Goal: Task Accomplishment & Management: Complete application form

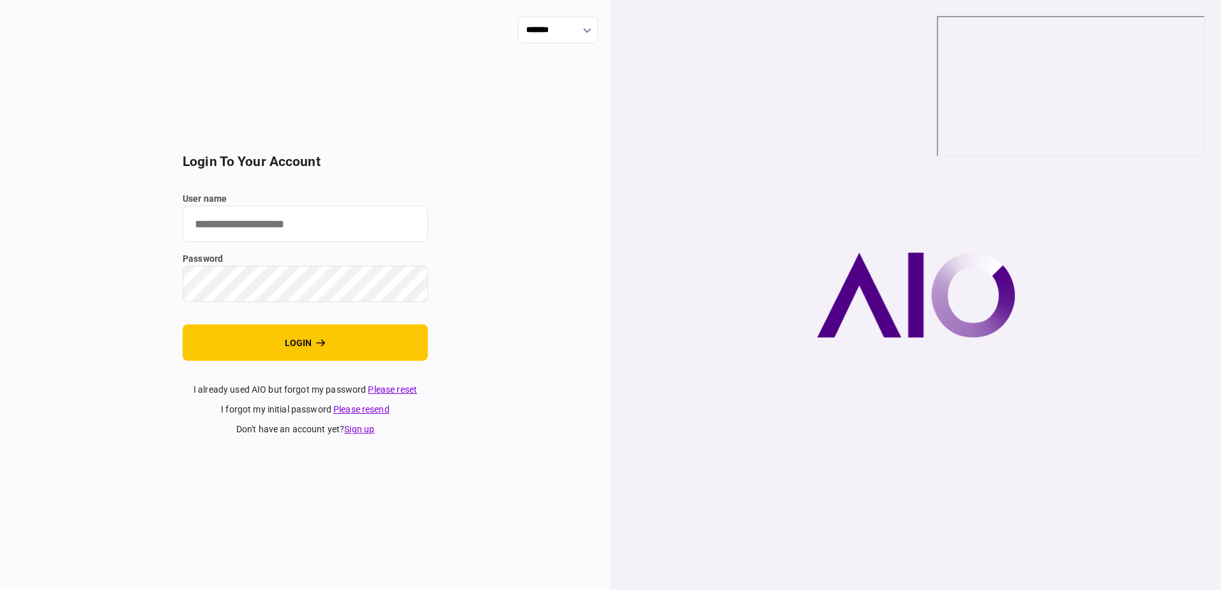
click at [273, 221] on input "user name" at bounding box center [305, 224] width 245 height 36
type input "**********"
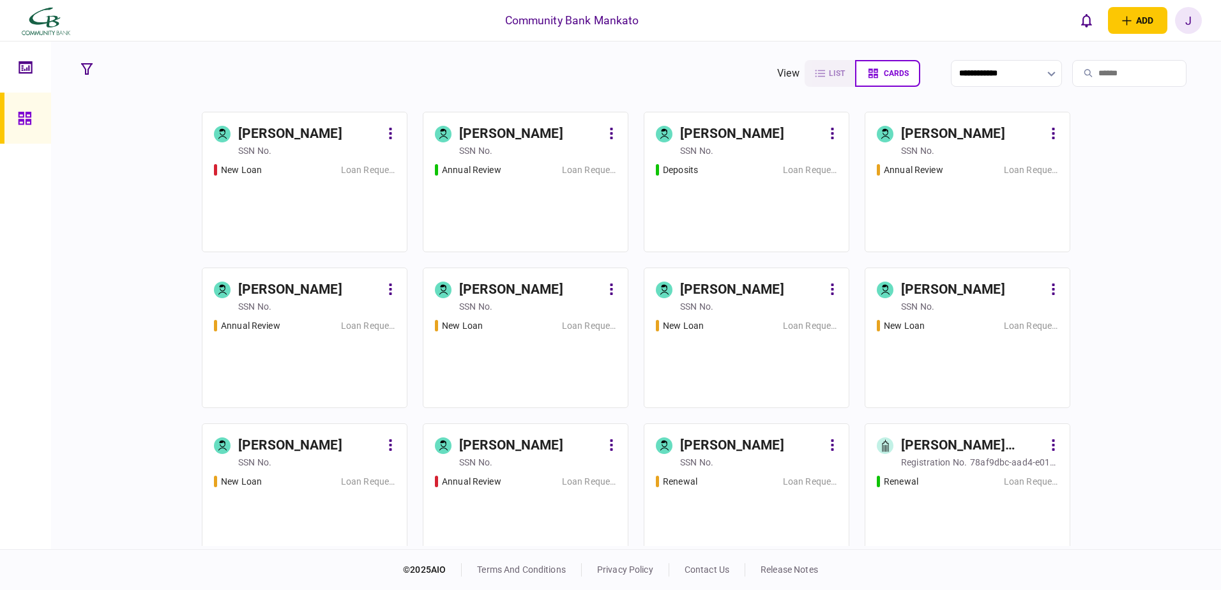
click at [313, 169] on div "New Loan" at bounding box center [274, 169] width 121 height 13
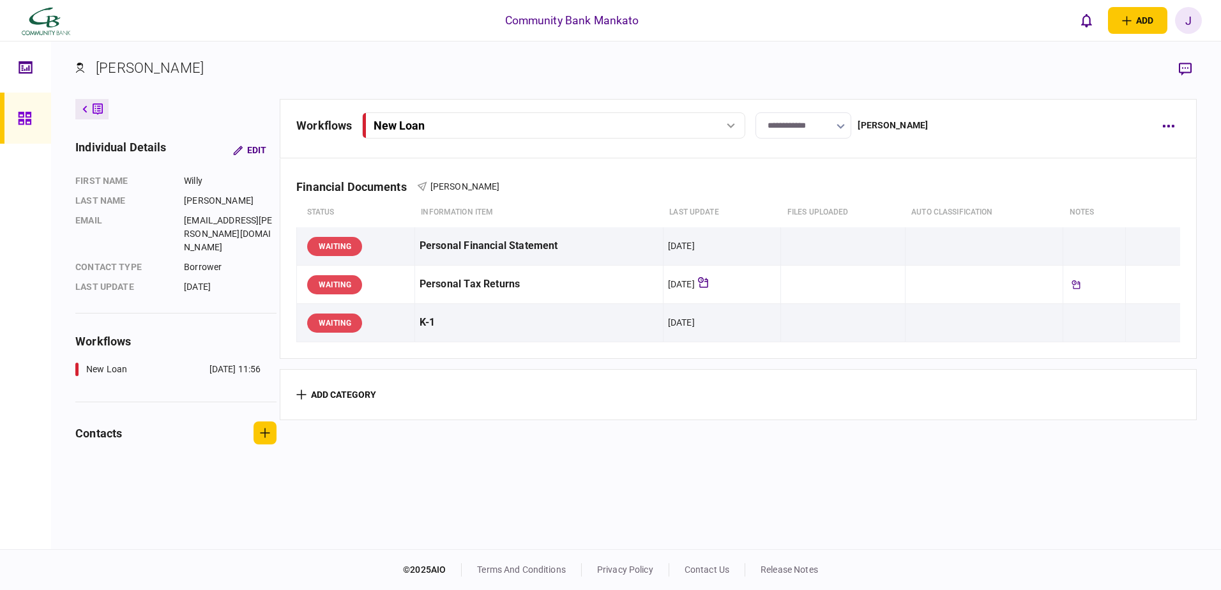
click at [20, 132] on div at bounding box center [28, 118] width 20 height 51
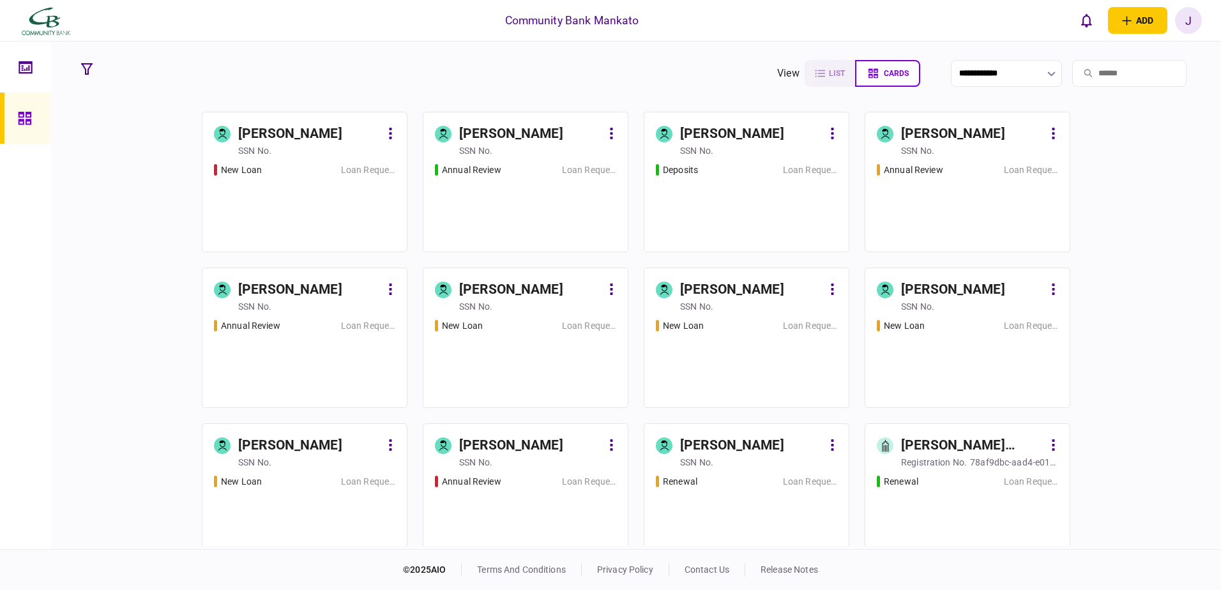
click at [1189, 18] on div "J" at bounding box center [1188, 20] width 27 height 27
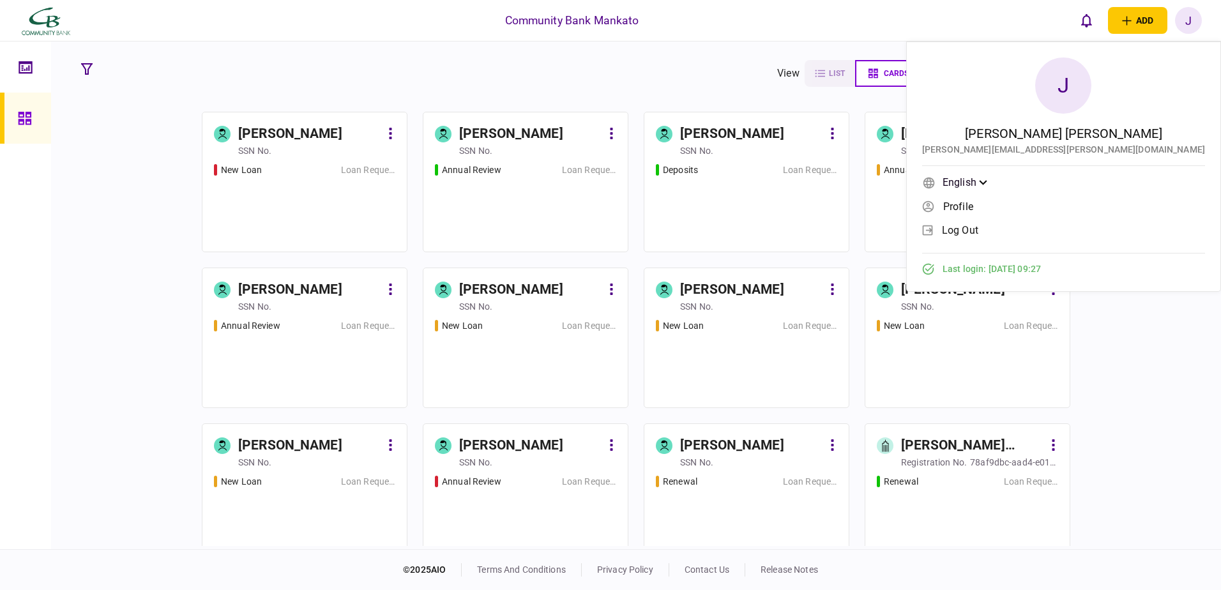
click at [978, 232] on span "log out" at bounding box center [960, 230] width 36 height 11
